Goal: Task Accomplishment & Management: Manage account settings

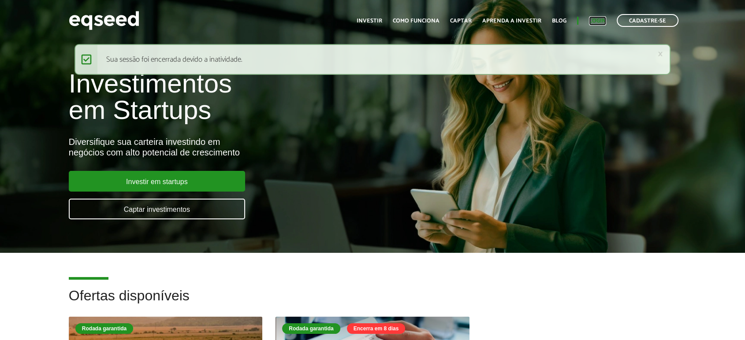
click at [592, 20] on link "Login" at bounding box center [597, 21] width 17 height 6
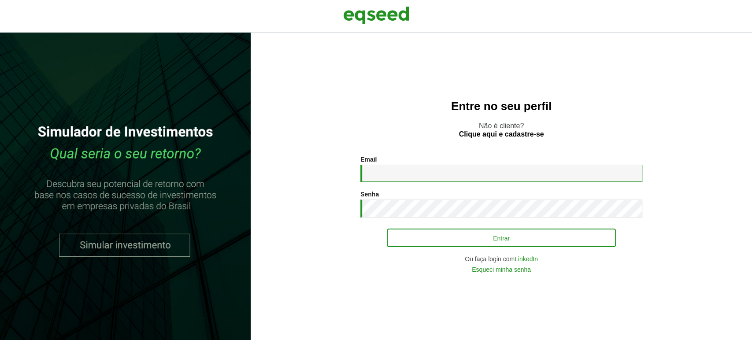
type input "**********"
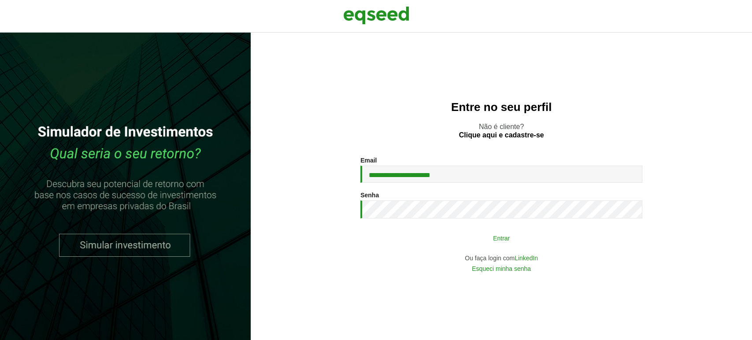
click at [489, 241] on button "Entrar" at bounding box center [501, 238] width 229 height 17
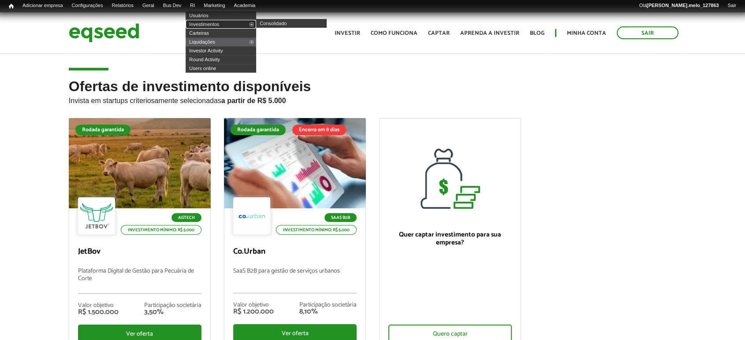
click at [207, 24] on link "Investimentos" at bounding box center [221, 24] width 71 height 9
